Goal: Information Seeking & Learning: Learn about a topic

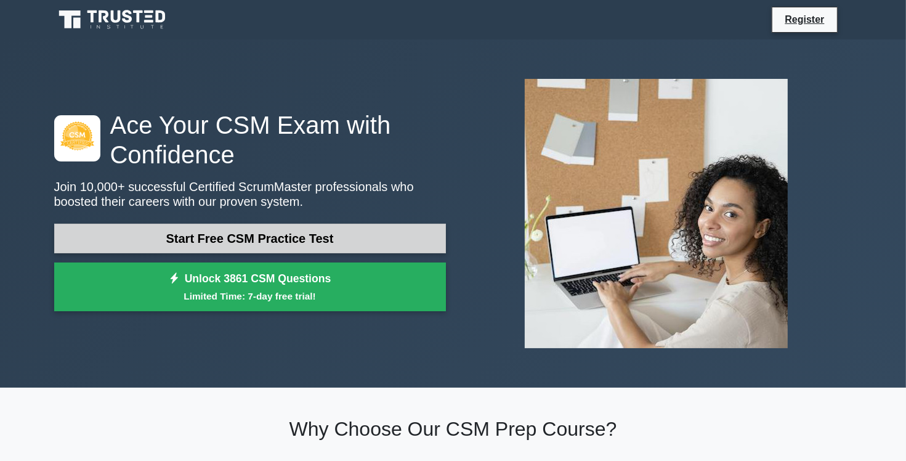
click at [313, 236] on link "Start Free CSM Practice Test" at bounding box center [250, 239] width 392 height 30
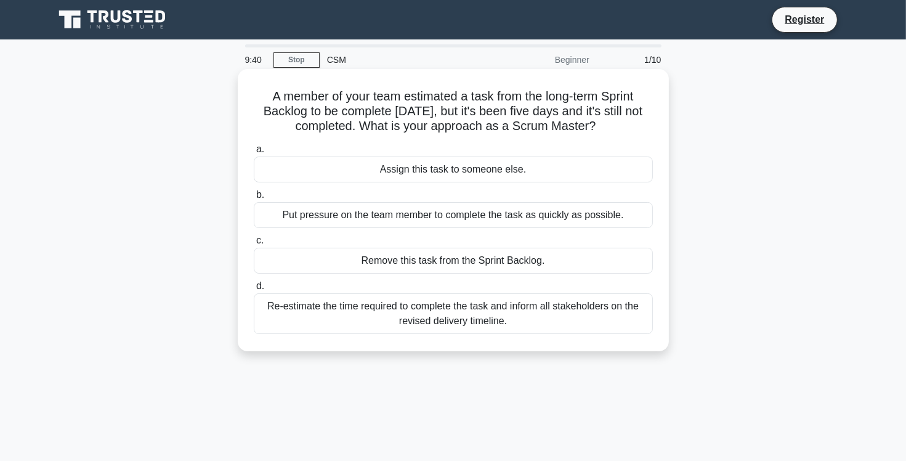
click at [358, 325] on div "Re-estimate the time required to complete the task and inform all stakeholders …" at bounding box center [453, 313] width 399 height 41
click at [254, 290] on input "d. Re-estimate the time required to complete the task and inform all stakeholde…" at bounding box center [254, 286] width 0 height 8
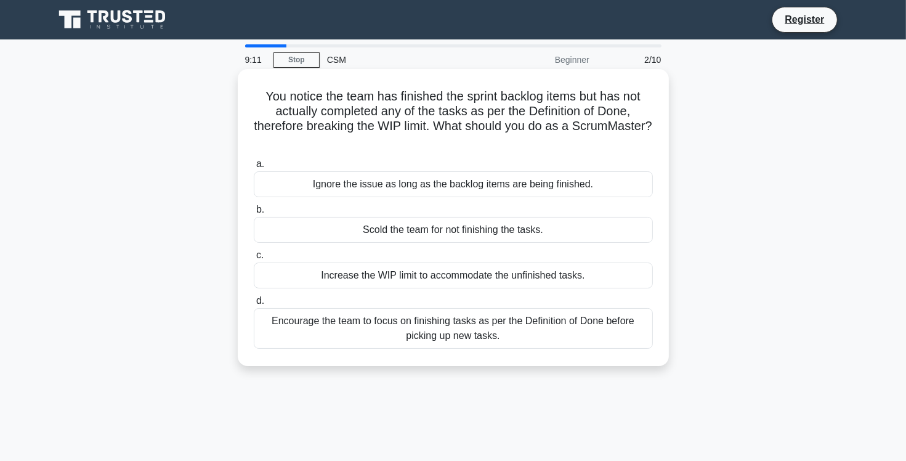
click at [427, 333] on div "Encourage the team to focus on finishing tasks as per the Definition of Done be…" at bounding box center [453, 328] width 399 height 41
click at [254, 305] on input "d. Encourage the team to focus on finishing tasks as per the Definition of Done…" at bounding box center [254, 301] width 0 height 8
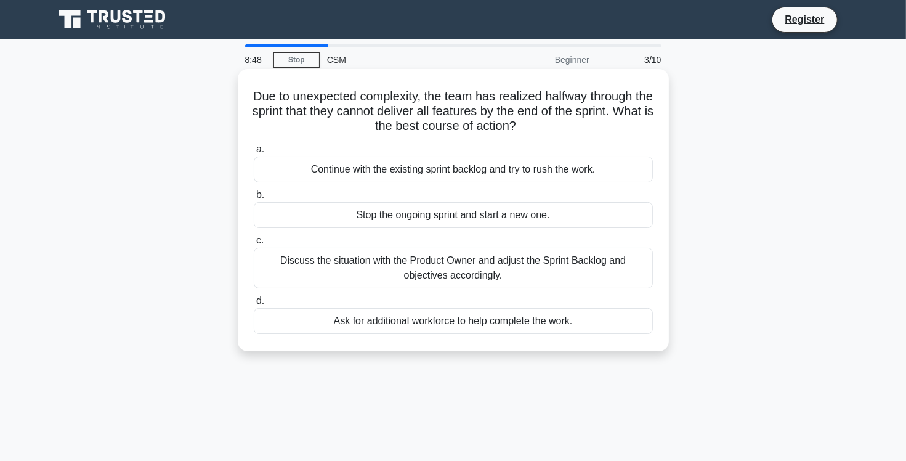
click at [433, 270] on div "Discuss the situation with the Product Owner and adjust the Sprint Backlog and …" at bounding box center [453, 268] width 399 height 41
click at [254, 244] on input "c. Discuss the situation with the Product Owner and adjust the Sprint Backlog a…" at bounding box center [254, 240] width 0 height 8
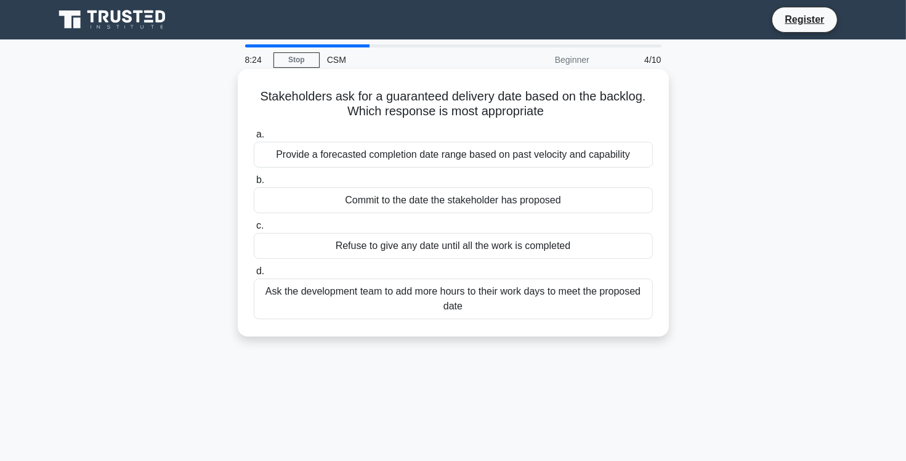
click at [450, 160] on div "Provide a forecasted completion date range based on past velocity and capability" at bounding box center [453, 155] width 399 height 26
click at [254, 139] on input "a. Provide a forecasted completion date range based on past velocity and capabi…" at bounding box center [254, 135] width 0 height 8
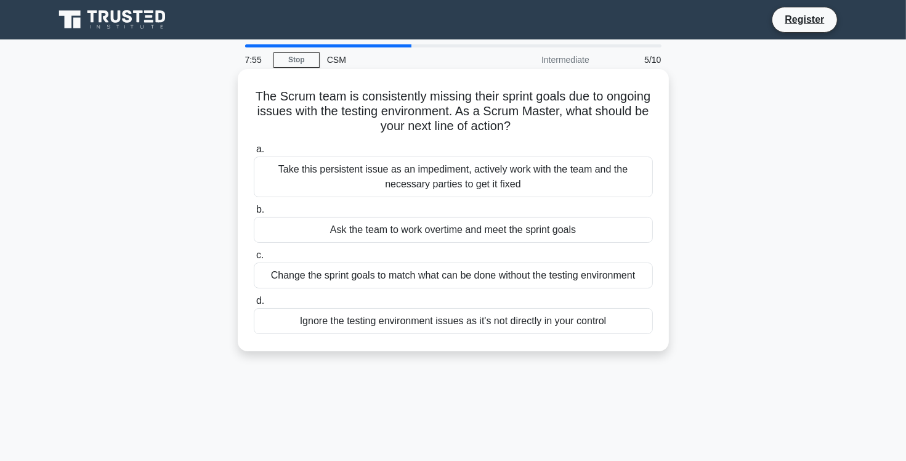
click at [437, 184] on div "Take this persistent issue as an impediment, actively work with the team and th…" at bounding box center [453, 176] width 399 height 41
click at [254, 153] on input "a. Take this persistent issue as an impediment, actively work with the team and…" at bounding box center [254, 149] width 0 height 8
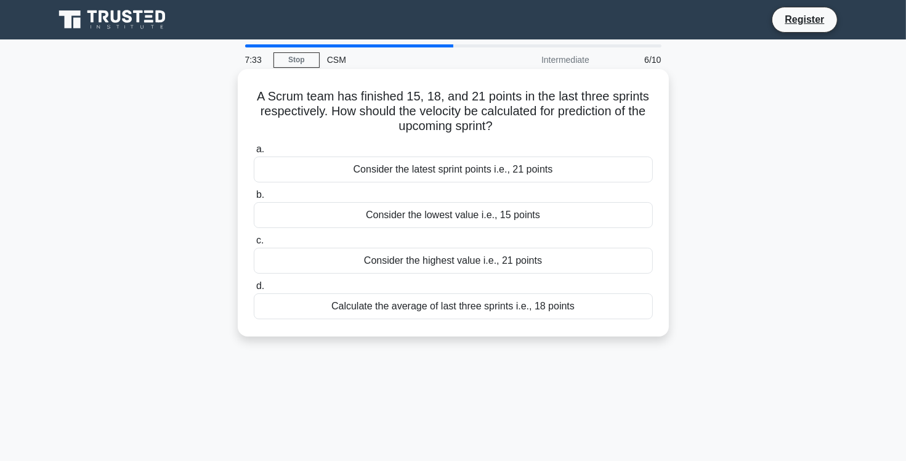
click at [437, 311] on div "Calculate the average of last three sprints i.e., 18 points" at bounding box center [453, 306] width 399 height 26
click at [254, 290] on input "d. Calculate the average of last three sprints i.e., 18 points" at bounding box center [254, 286] width 0 height 8
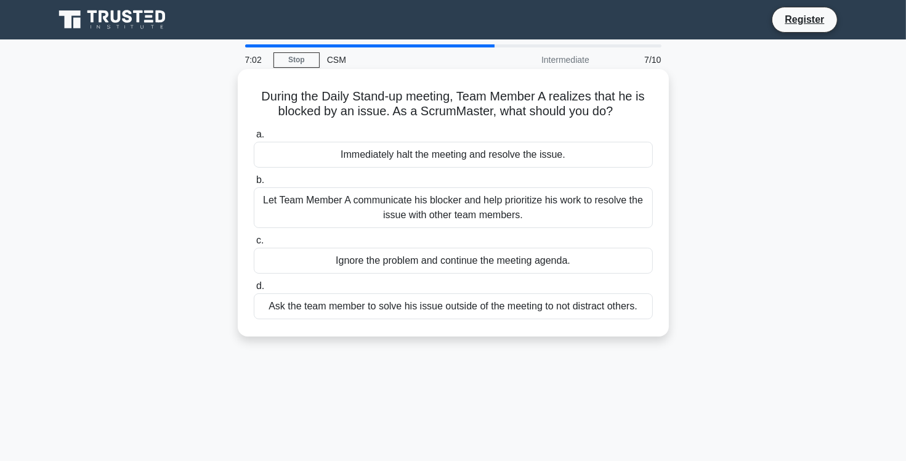
click at [493, 216] on div "Let Team Member A communicate his blocker and help prioritize his work to resol…" at bounding box center [453, 207] width 399 height 41
click at [254, 184] on input "b. Let Team Member A communicate his blocker and help prioritize his work to re…" at bounding box center [254, 180] width 0 height 8
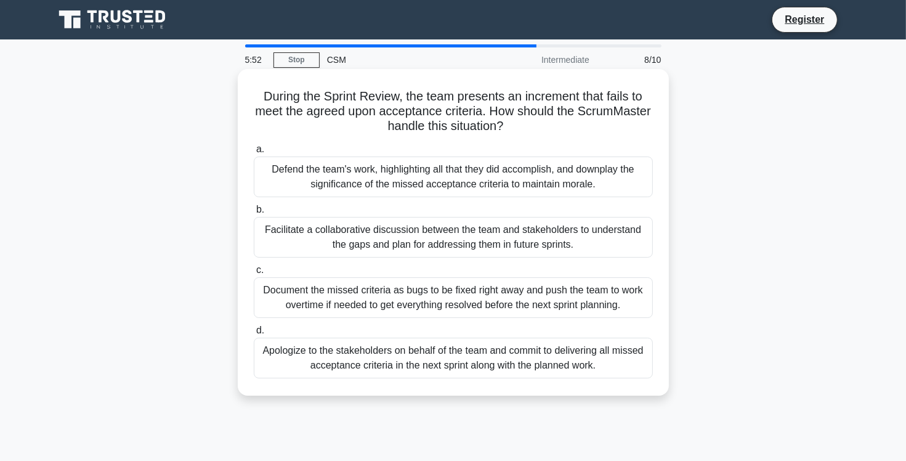
click at [469, 236] on div "Facilitate a collaborative discussion between the team and stakeholders to unde…" at bounding box center [453, 237] width 399 height 41
click at [254, 214] on input "b. Facilitate a collaborative discussion between the team and stakeholders to u…" at bounding box center [254, 210] width 0 height 8
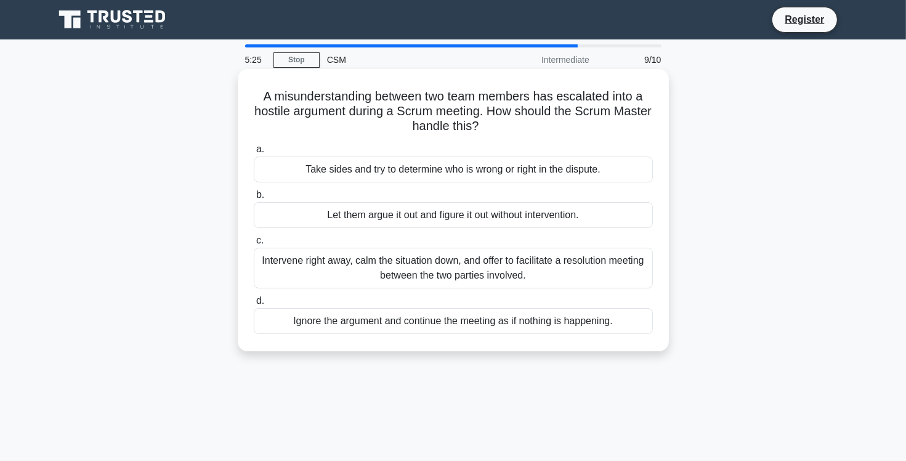
click at [428, 270] on div "Intervene right away, calm the situation down, and offer to facilitate a resolu…" at bounding box center [453, 268] width 399 height 41
click at [254, 244] on input "c. Intervene right away, calm the situation down, and offer to facilitate a res…" at bounding box center [254, 240] width 0 height 8
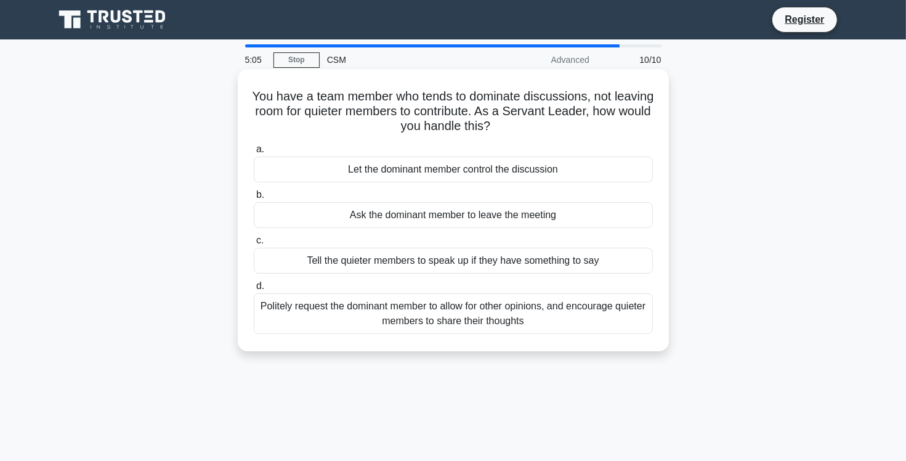
click at [414, 313] on div "Politely request the dominant member to allow for other opinions, and encourage…" at bounding box center [453, 313] width 399 height 41
click at [254, 290] on input "d. Politely request the dominant member to allow for other opinions, and encour…" at bounding box center [254, 286] width 0 height 8
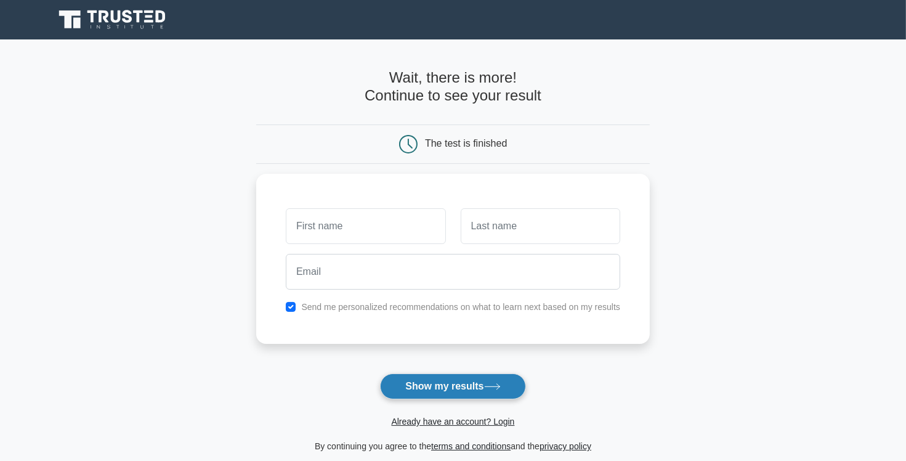
click at [457, 382] on button "Show my results" at bounding box center [452, 386] width 145 height 26
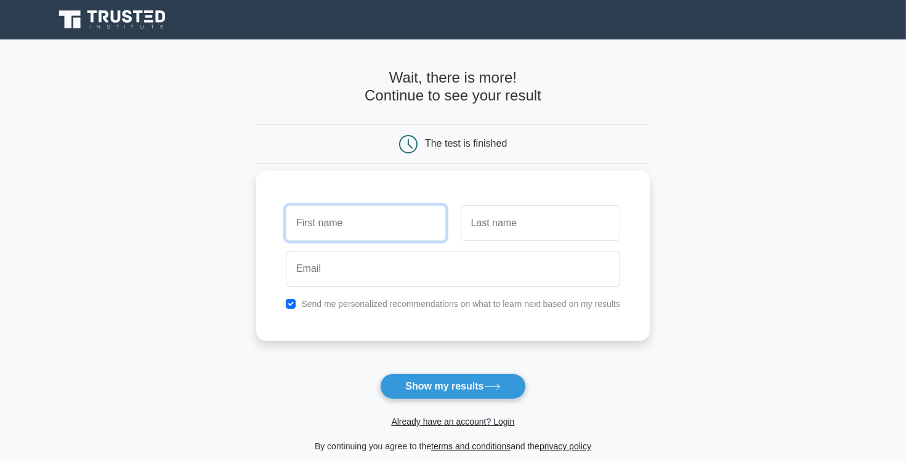
click at [300, 216] on input "text" at bounding box center [365, 223] width 159 height 36
type input "A"
type input "[PERSON_NAME]"
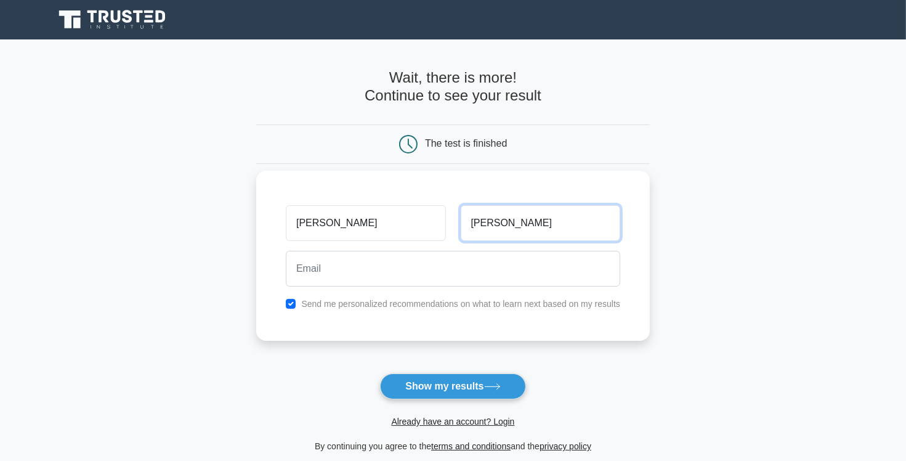
type input "[PERSON_NAME]"
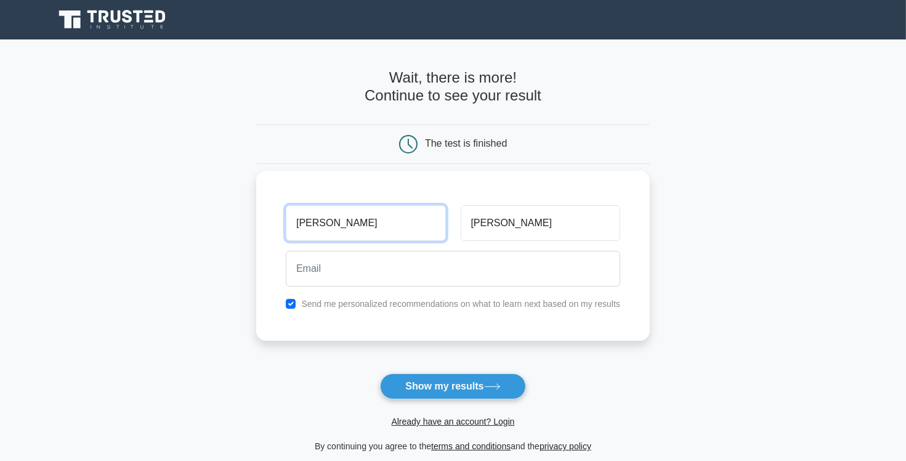
click at [336, 218] on input "[PERSON_NAME]" at bounding box center [365, 223] width 159 height 36
type input "[PERSON_NAME]"
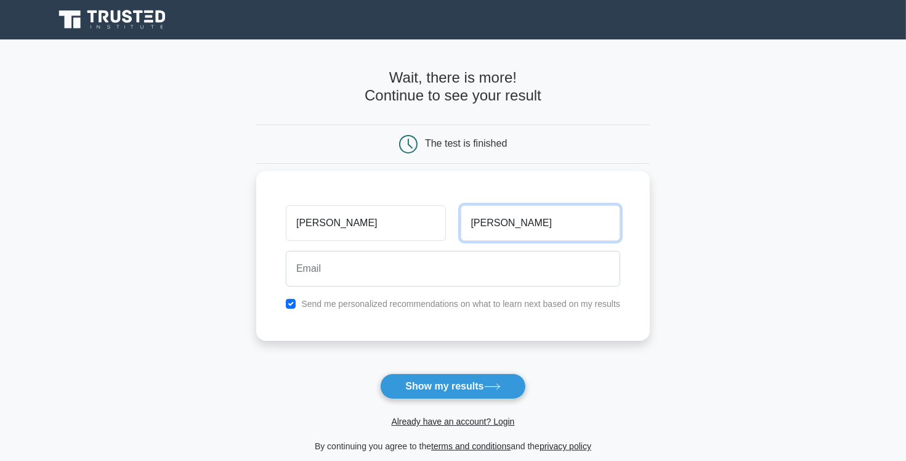
type input "[PERSON_NAME]"
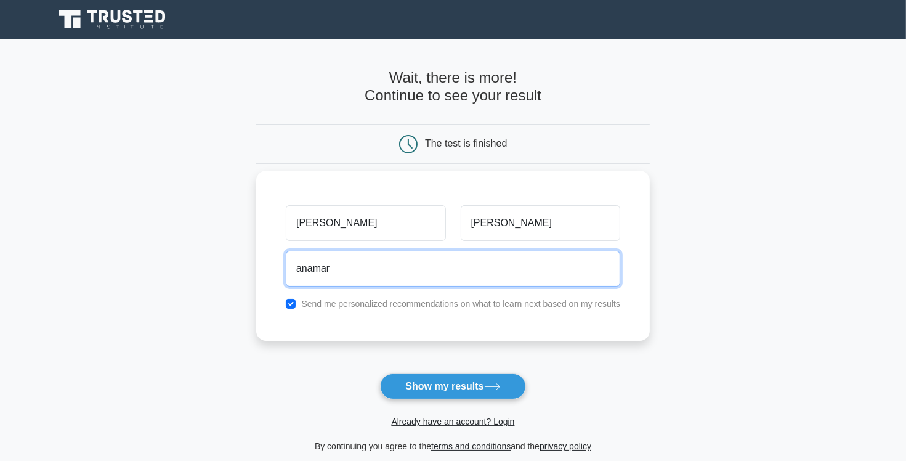
type input "[EMAIL_ADDRESS][DOMAIN_NAME]"
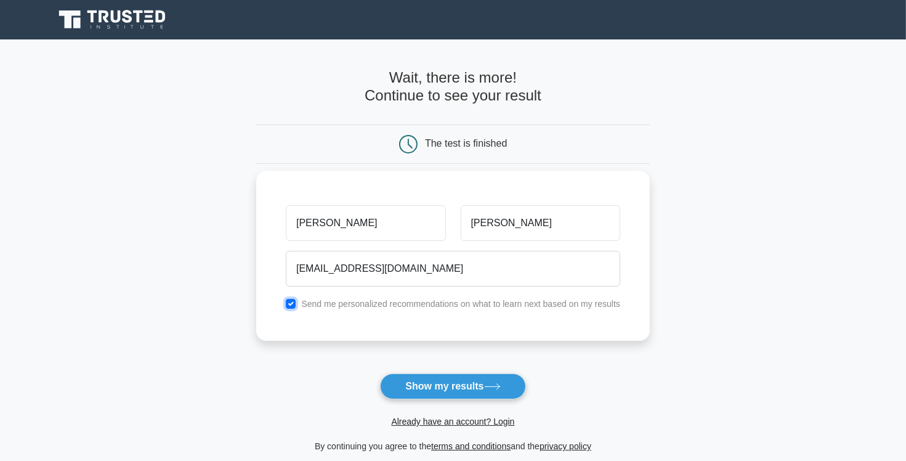
click at [286, 303] on input "checkbox" at bounding box center [291, 304] width 10 height 10
checkbox input "false"
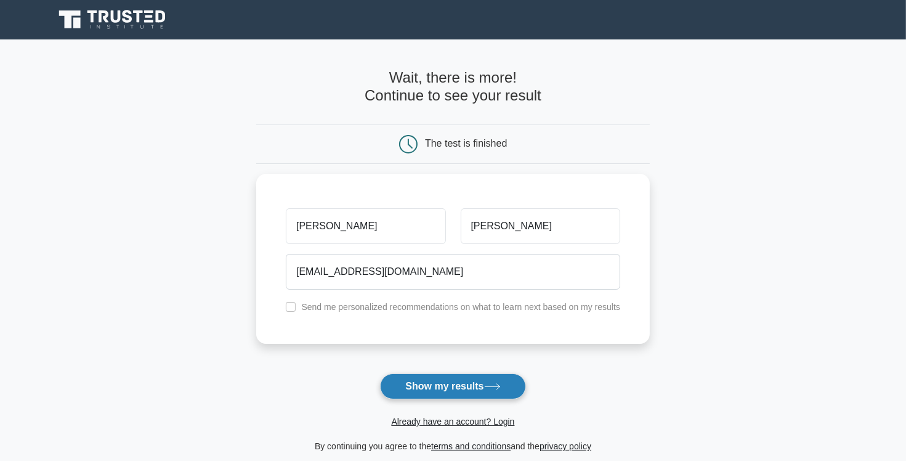
click at [458, 387] on button "Show my results" at bounding box center [452, 386] width 145 height 26
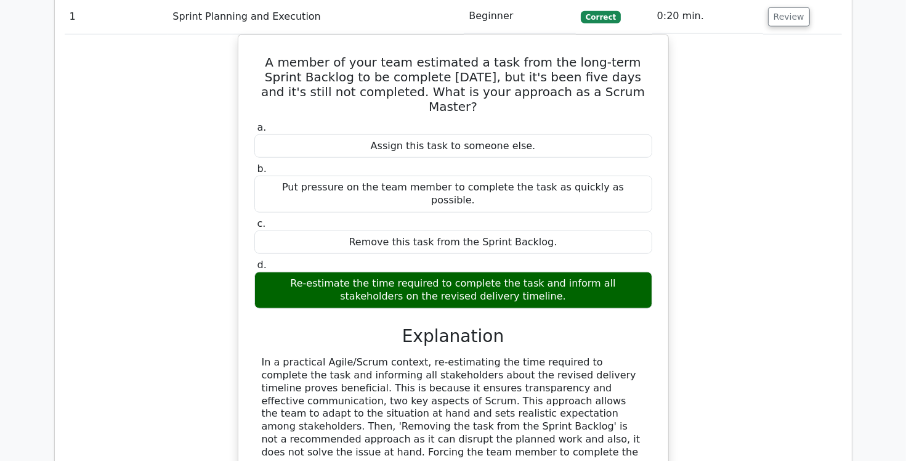
scroll to position [999, 0]
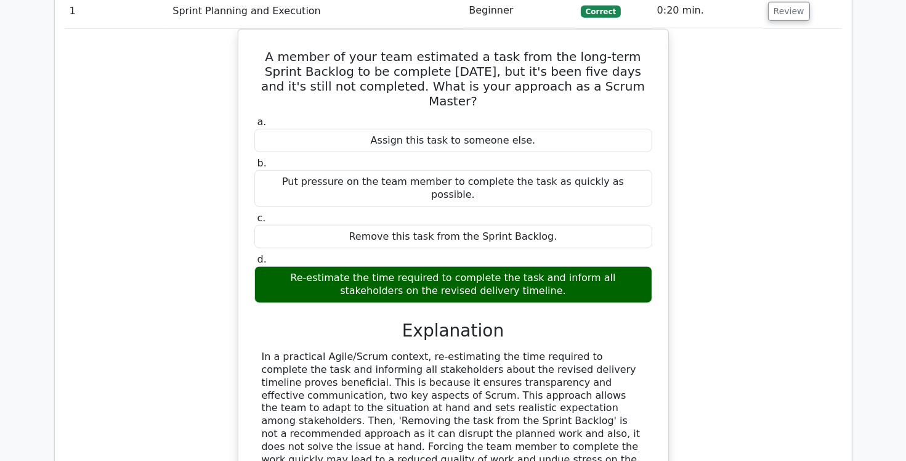
click at [758, 310] on div "A member of your team estimated a task from the long-term Sprint Backlog to be …" at bounding box center [453, 293] width 777 height 528
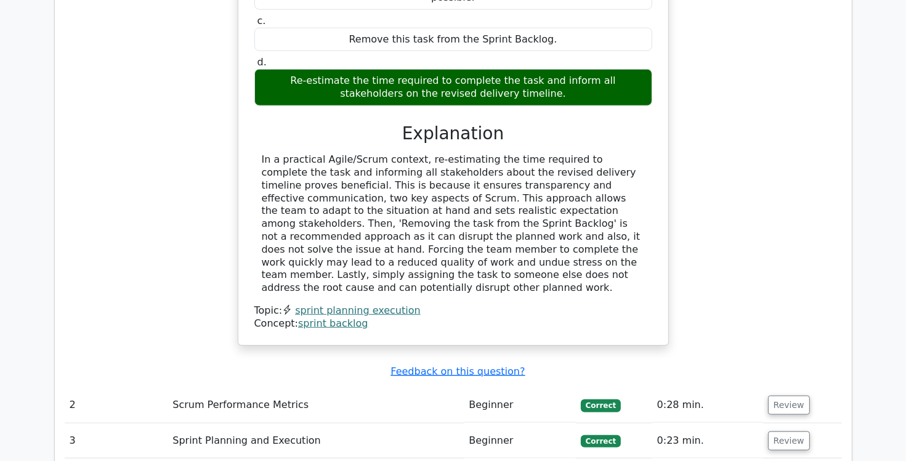
scroll to position [1344, 0]
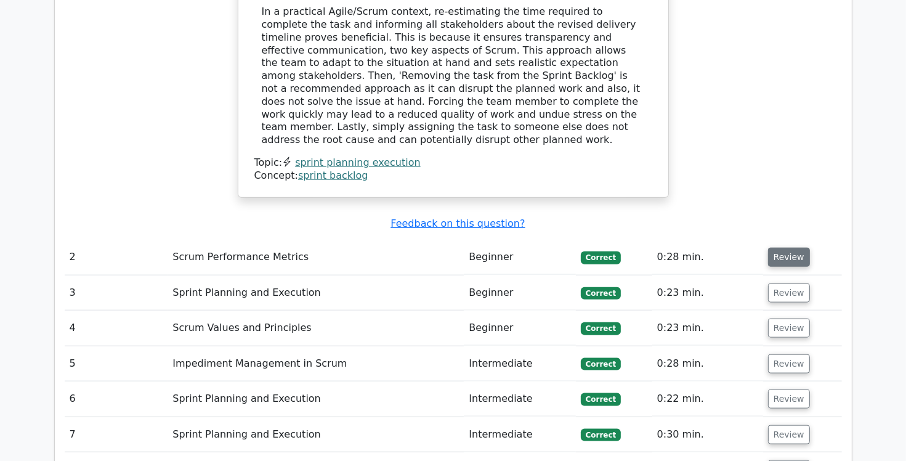
click at [791, 248] on button "Review" at bounding box center [789, 257] width 42 height 19
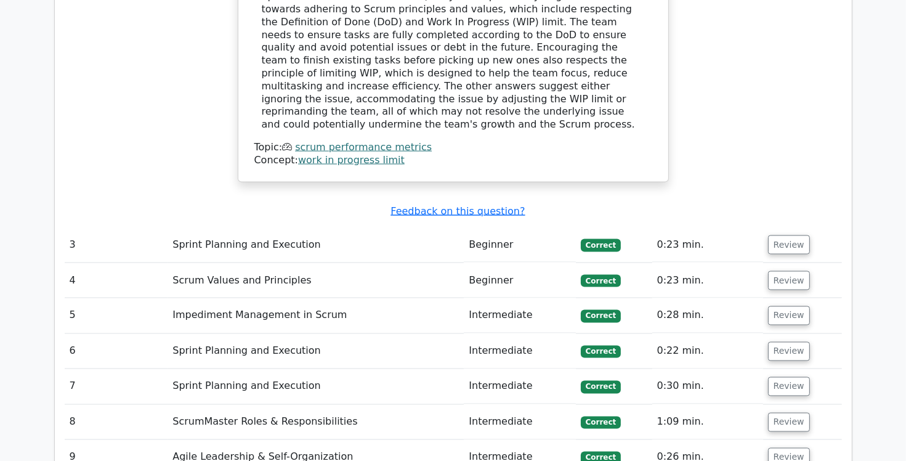
scroll to position [1967, 0]
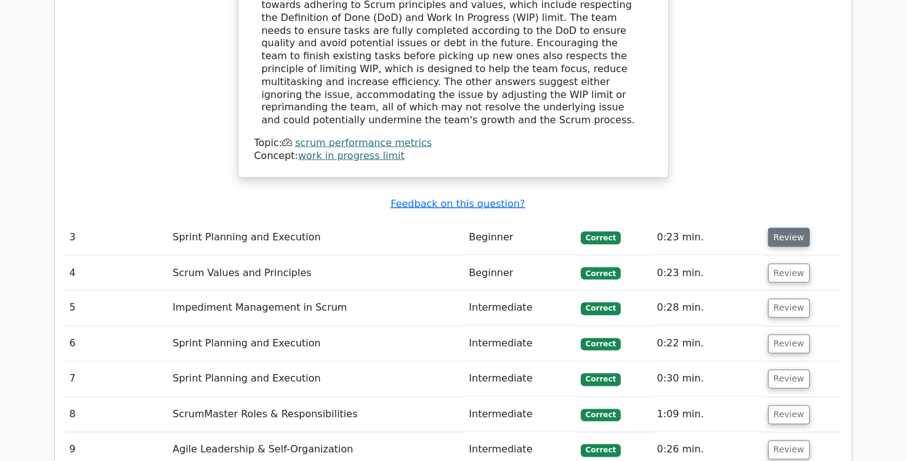
click at [800, 228] on button "Review" at bounding box center [789, 237] width 42 height 19
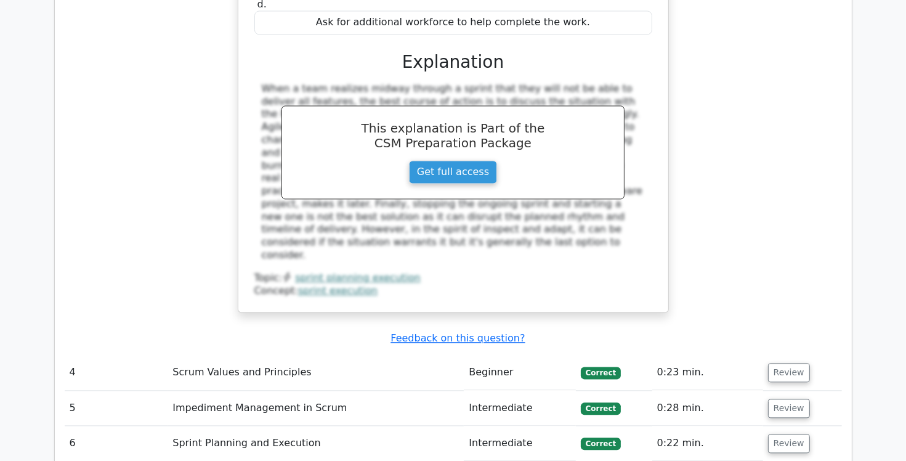
scroll to position [2441, 0]
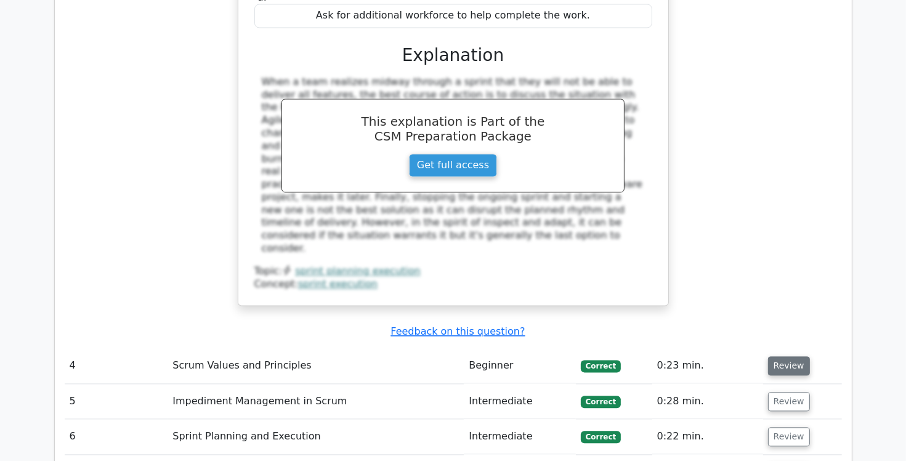
click at [784, 356] on button "Review" at bounding box center [789, 365] width 42 height 19
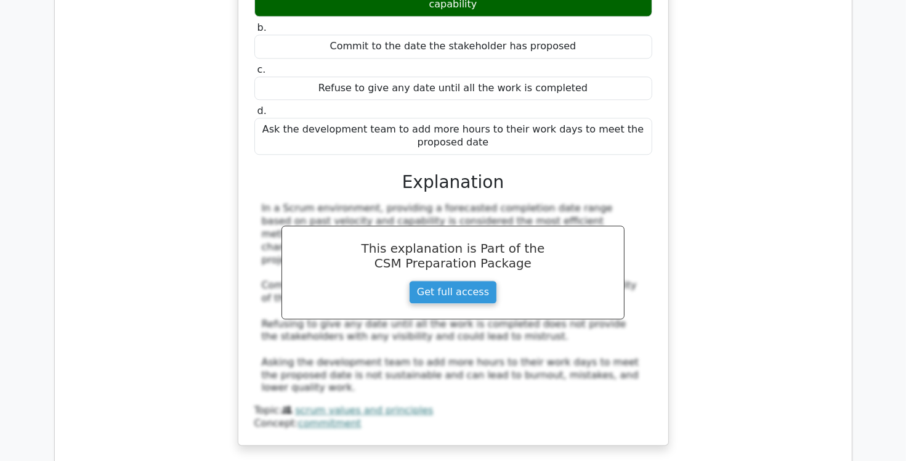
scroll to position [2950, 0]
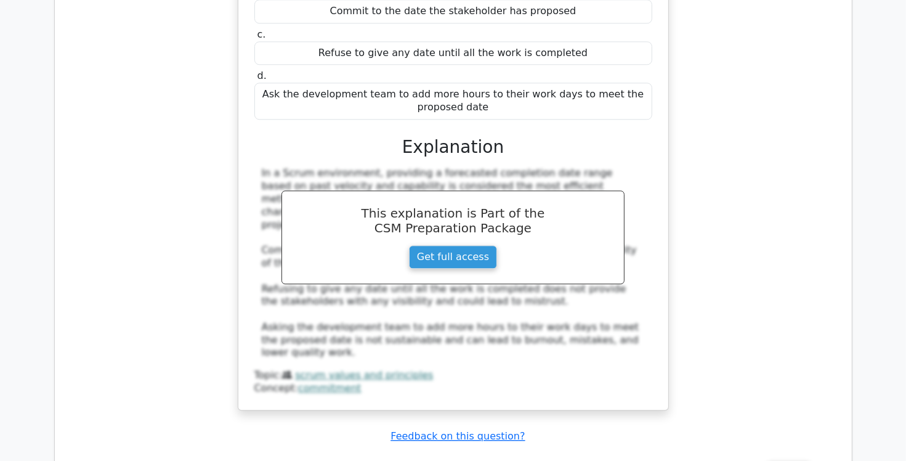
click at [792, 460] on button "Review" at bounding box center [789, 470] width 42 height 19
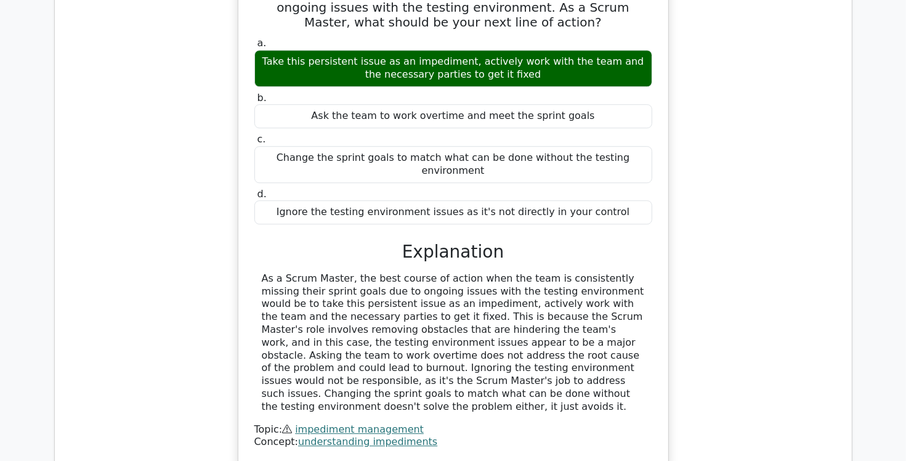
scroll to position [3522, 0]
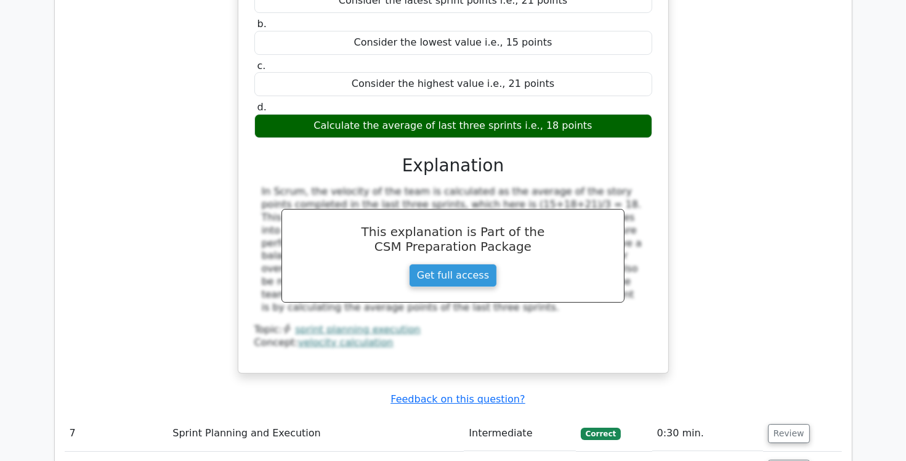
scroll to position [4119, 0]
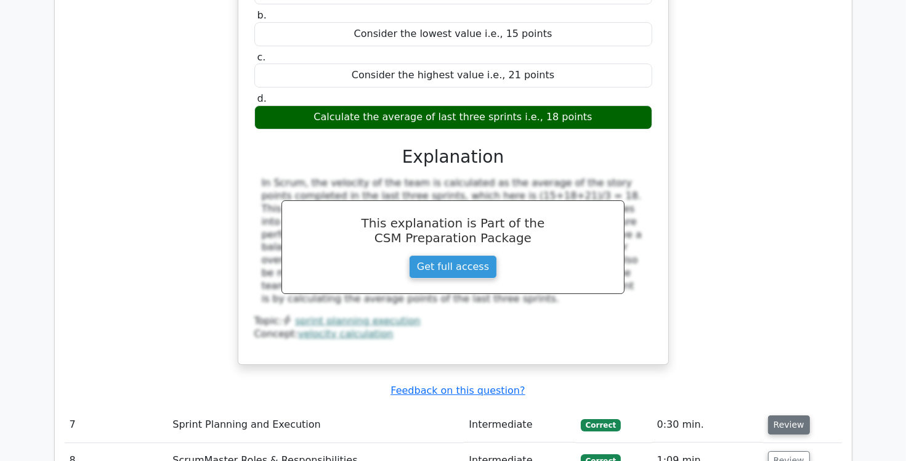
click at [796, 415] on button "Review" at bounding box center [789, 424] width 42 height 19
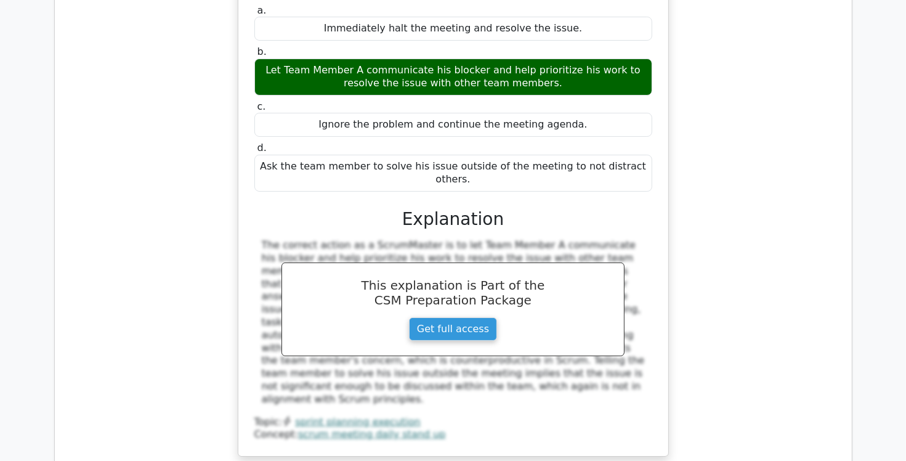
scroll to position [4645, 0]
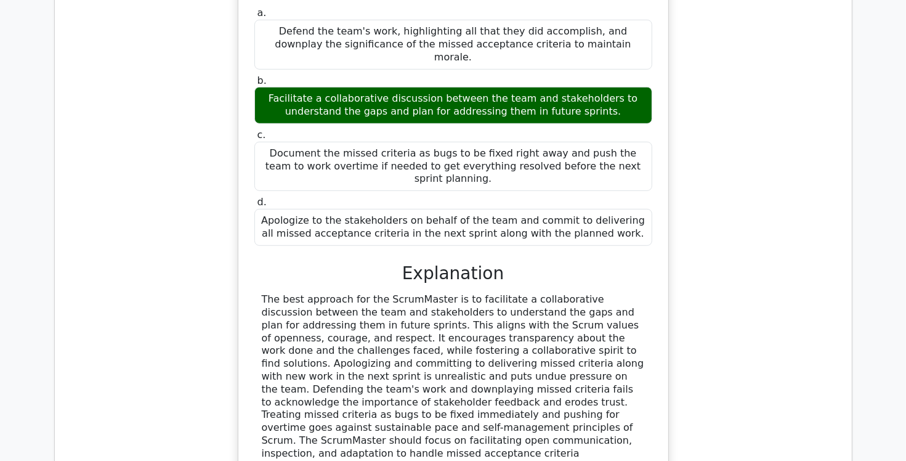
scroll to position [5239, 0]
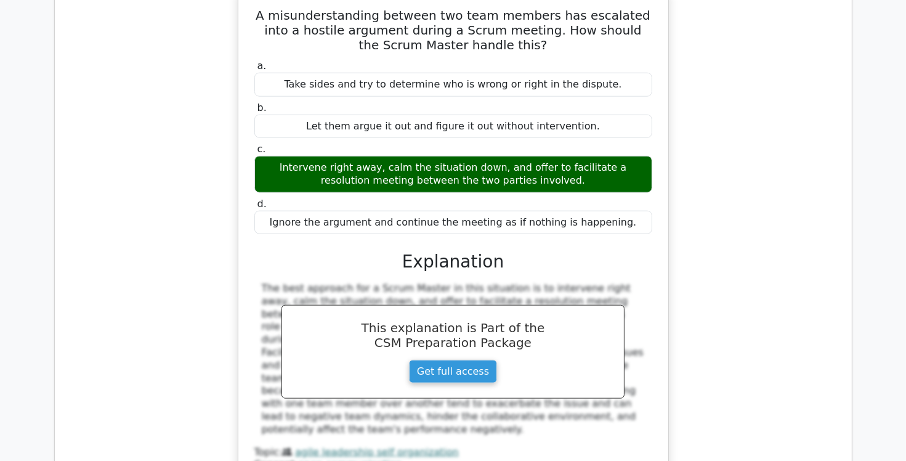
scroll to position [5875, 0]
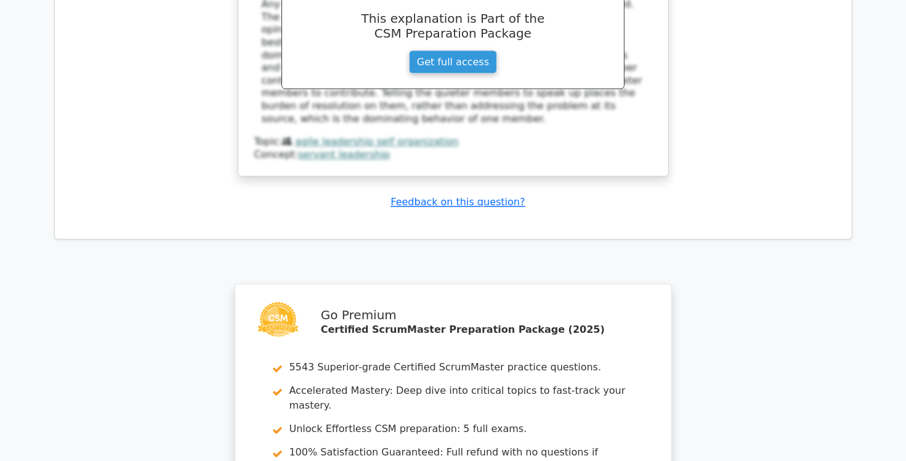
scroll to position [6751, 0]
